Goal: Navigation & Orientation: Find specific page/section

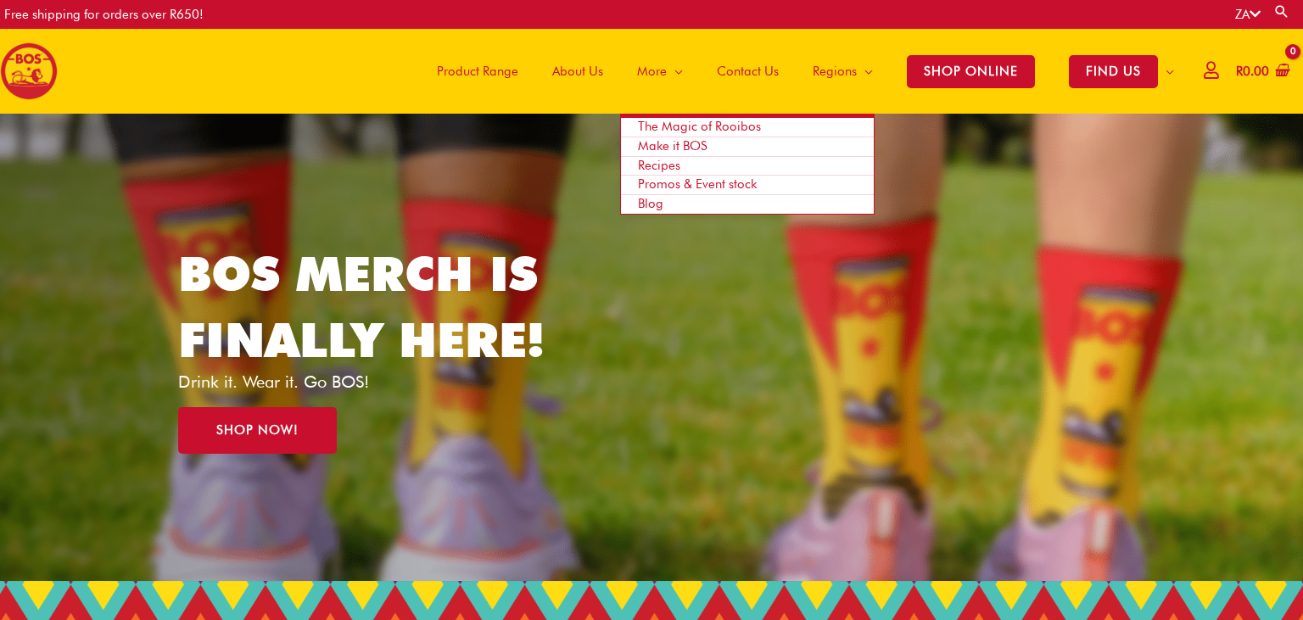
click at [653, 167] on span "Recipes" at bounding box center [659, 165] width 42 height 15
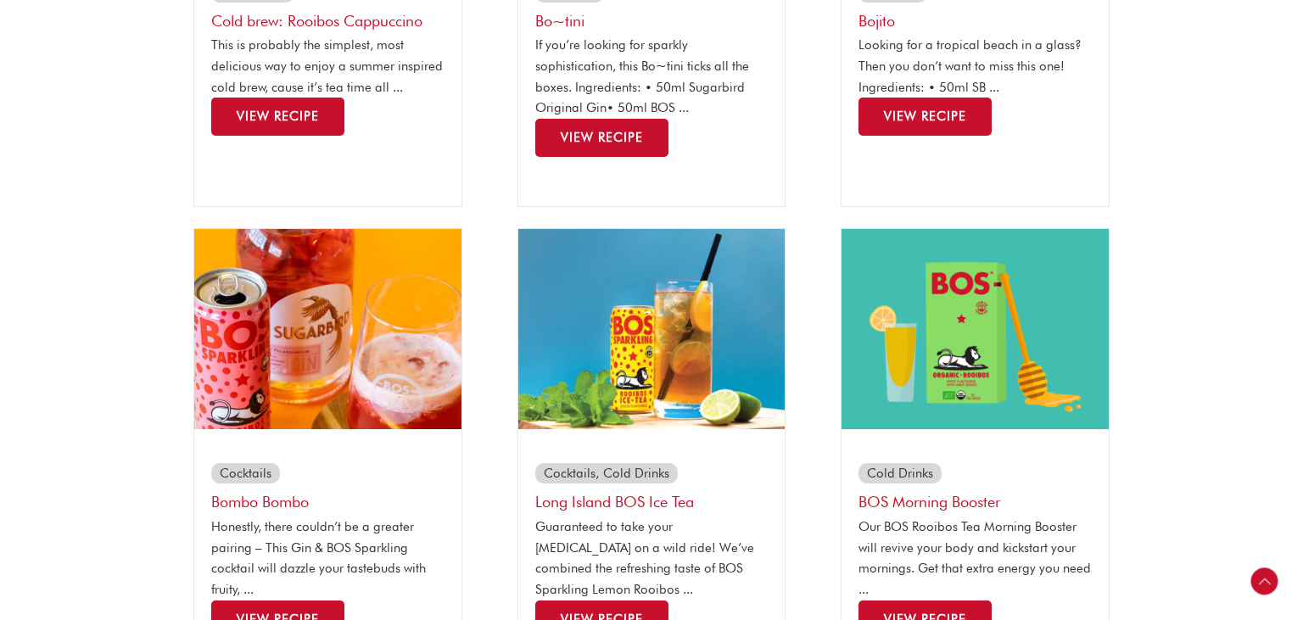
scroll to position [676, 0]
